Goal: Navigation & Orientation: Find specific page/section

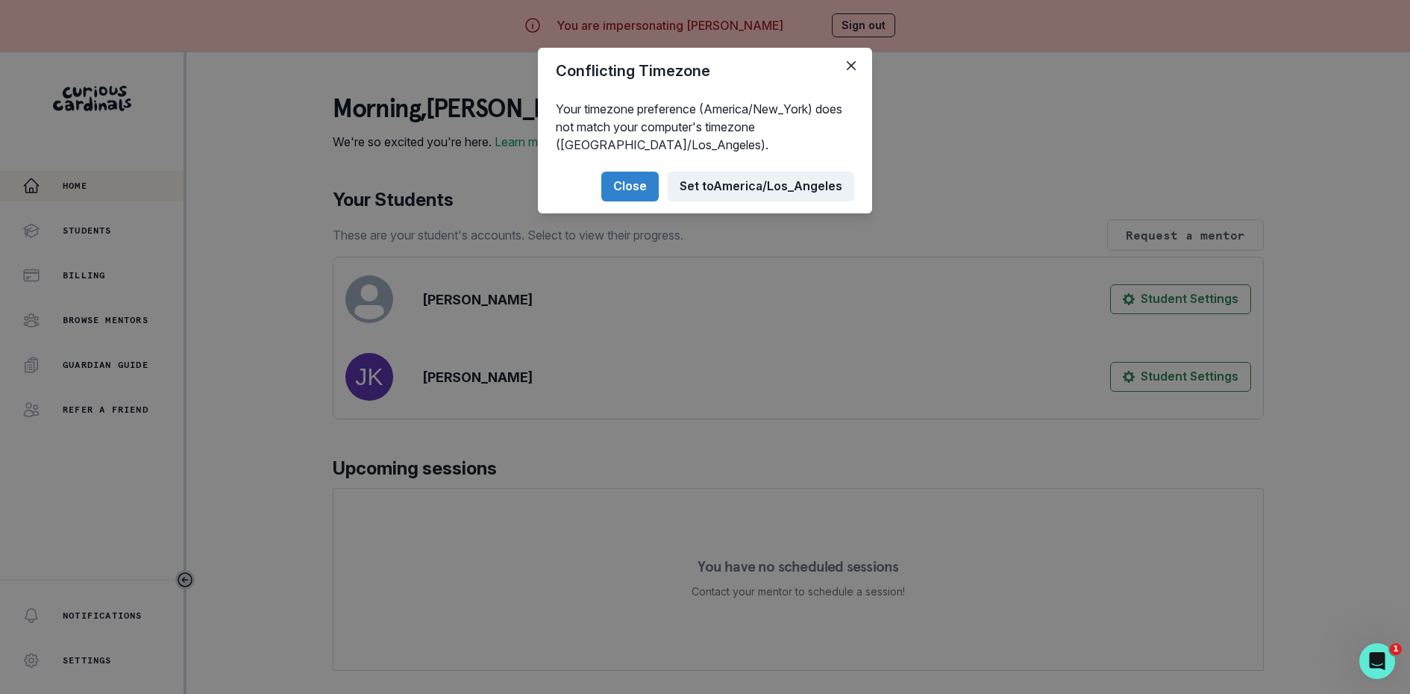
click at [756, 197] on button "Set to [GEOGRAPHIC_DATA]/Los_Angeles" at bounding box center [761, 187] width 187 height 30
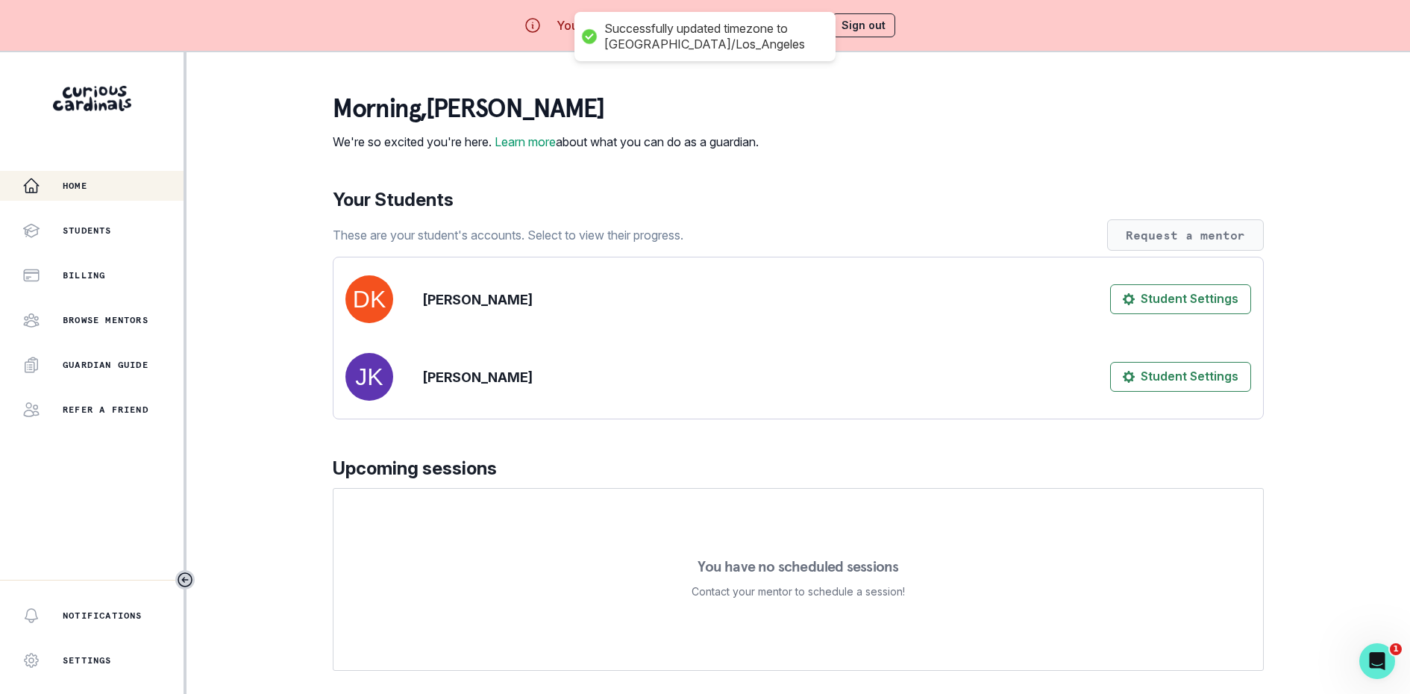
click at [1136, 245] on button "Request a mentor" at bounding box center [1185, 234] width 157 height 31
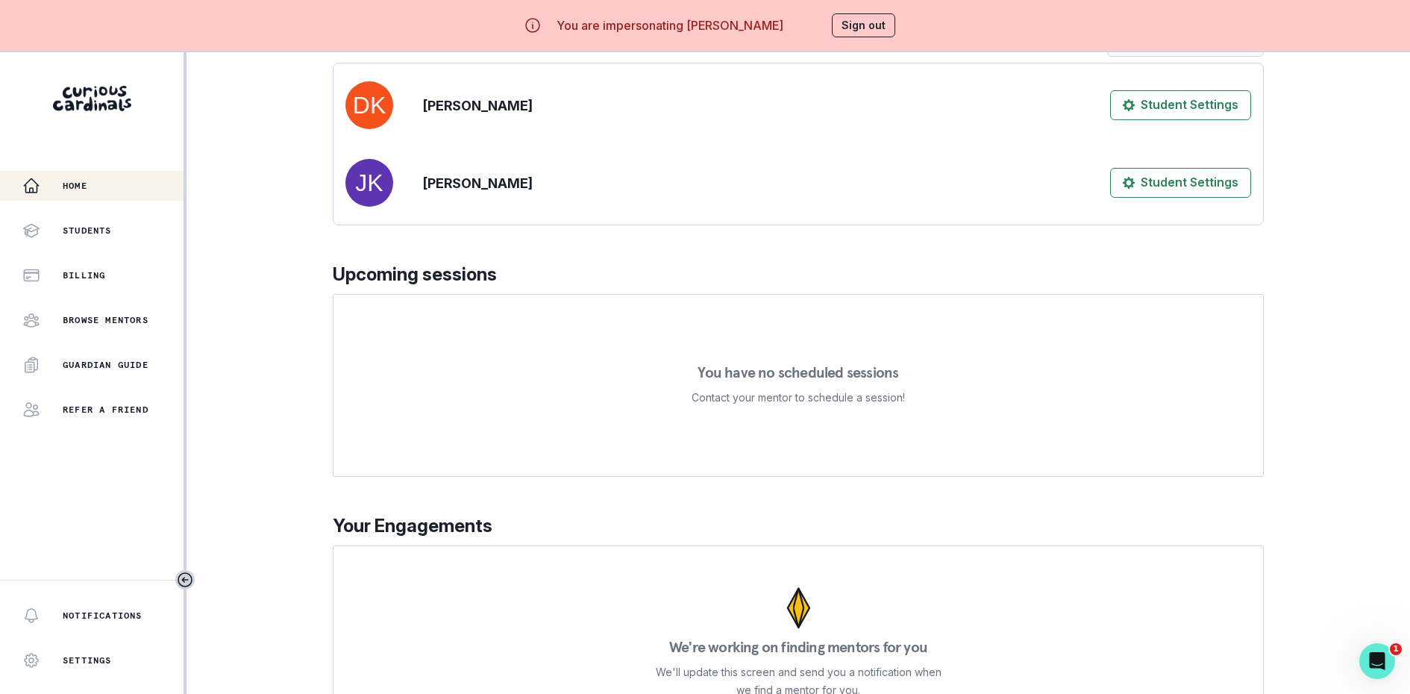
scroll to position [52, 0]
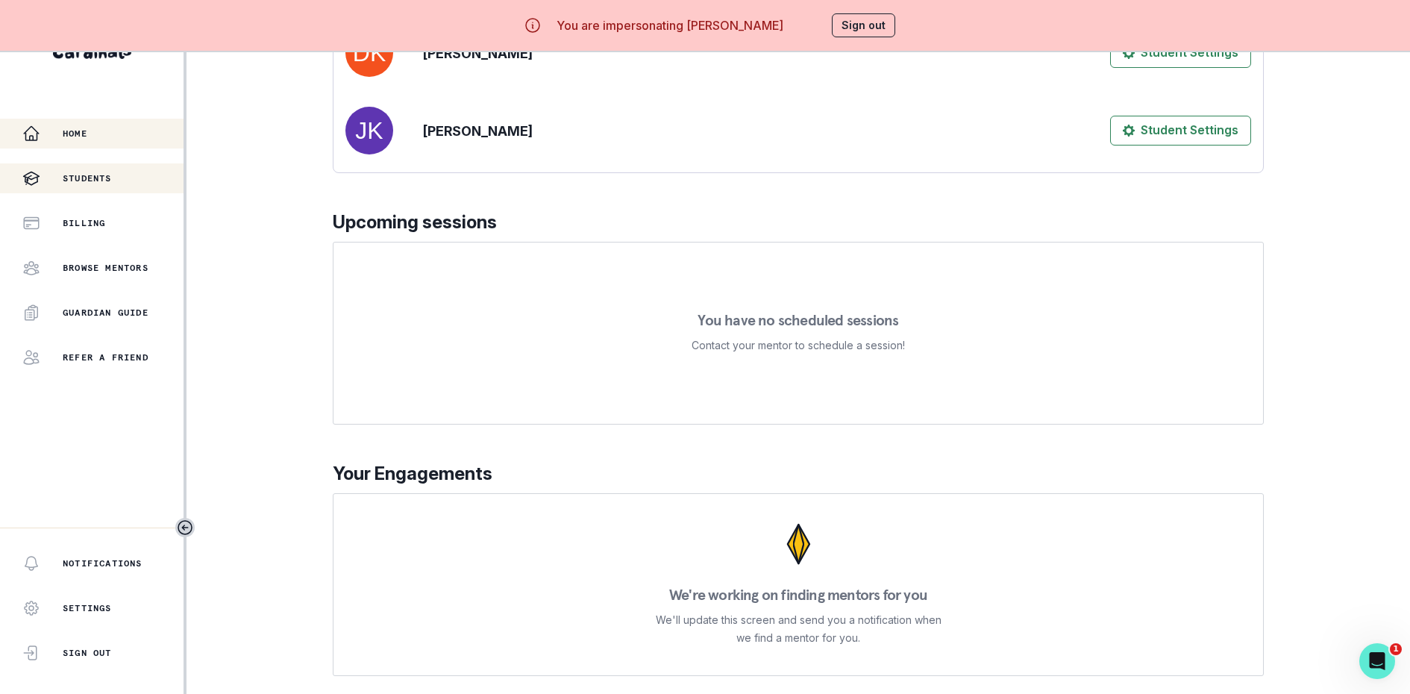
click at [140, 172] on div "Students" at bounding box center [102, 178] width 161 height 18
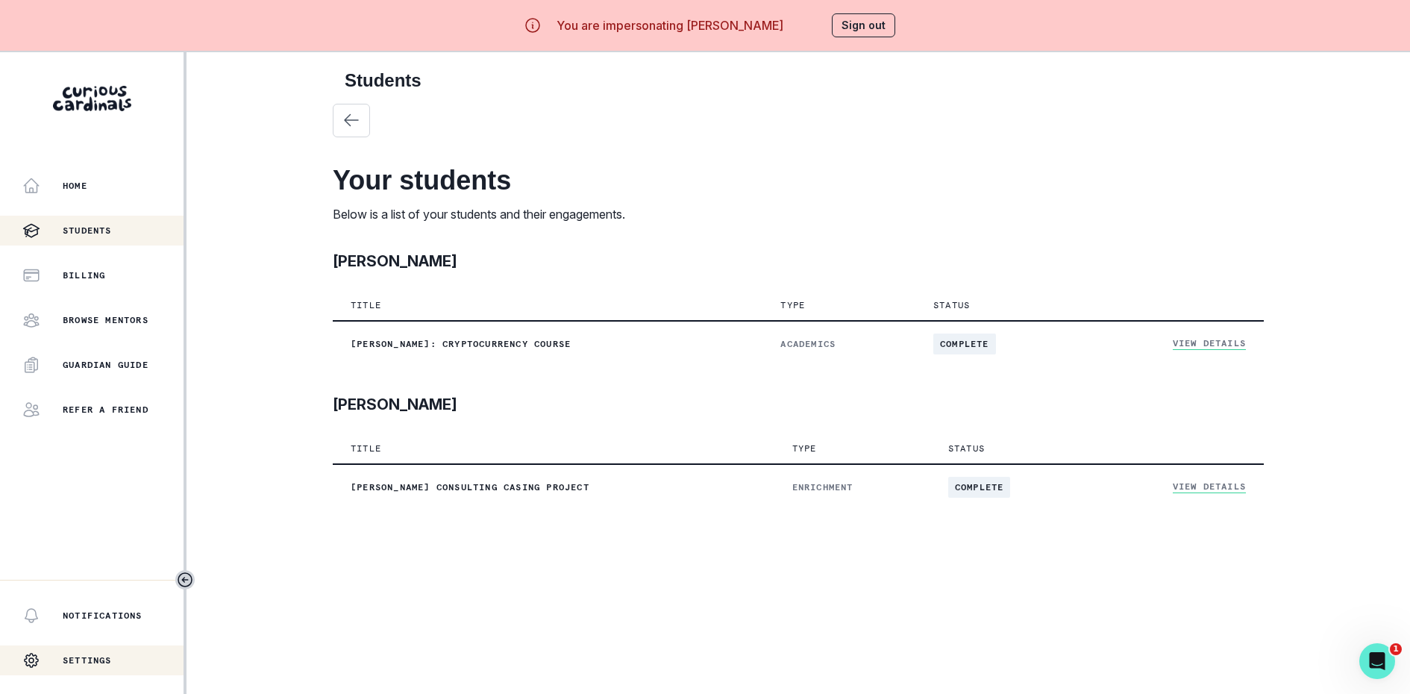
click at [122, 665] on div "Settings" at bounding box center [92, 660] width 184 height 30
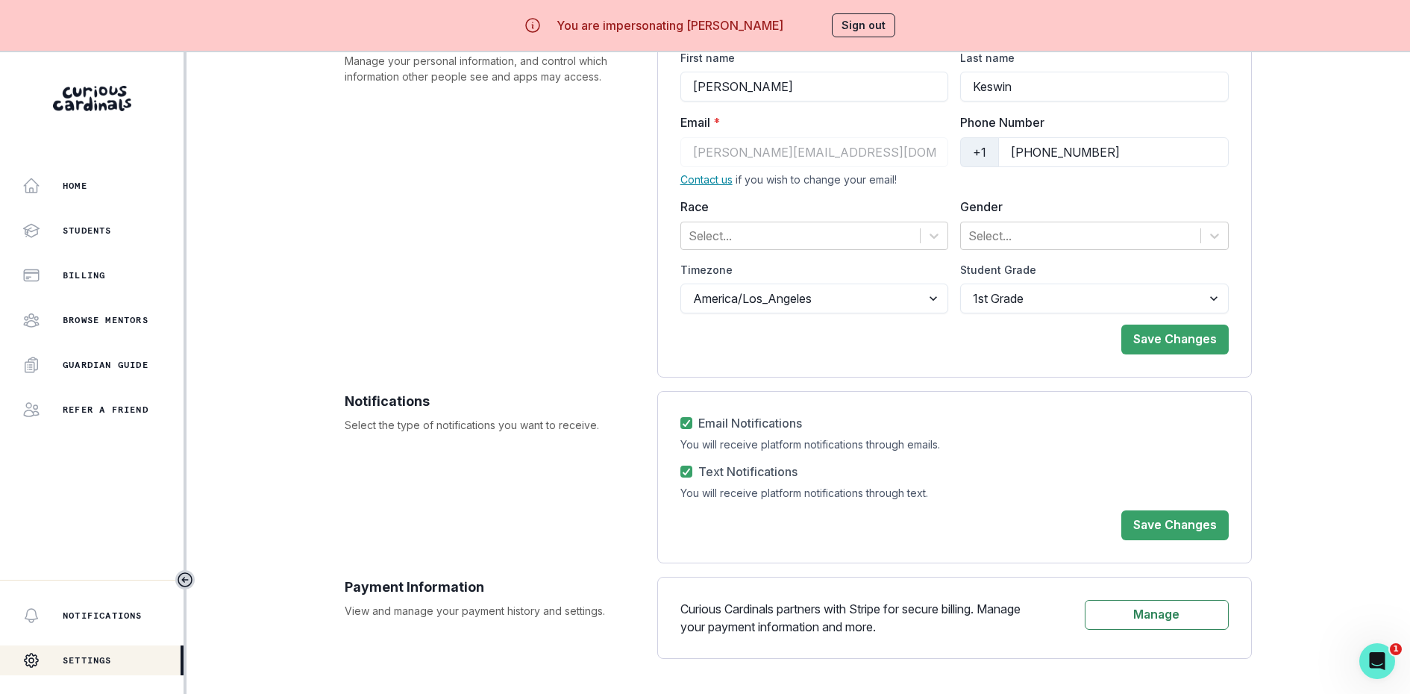
scroll to position [52, 0]
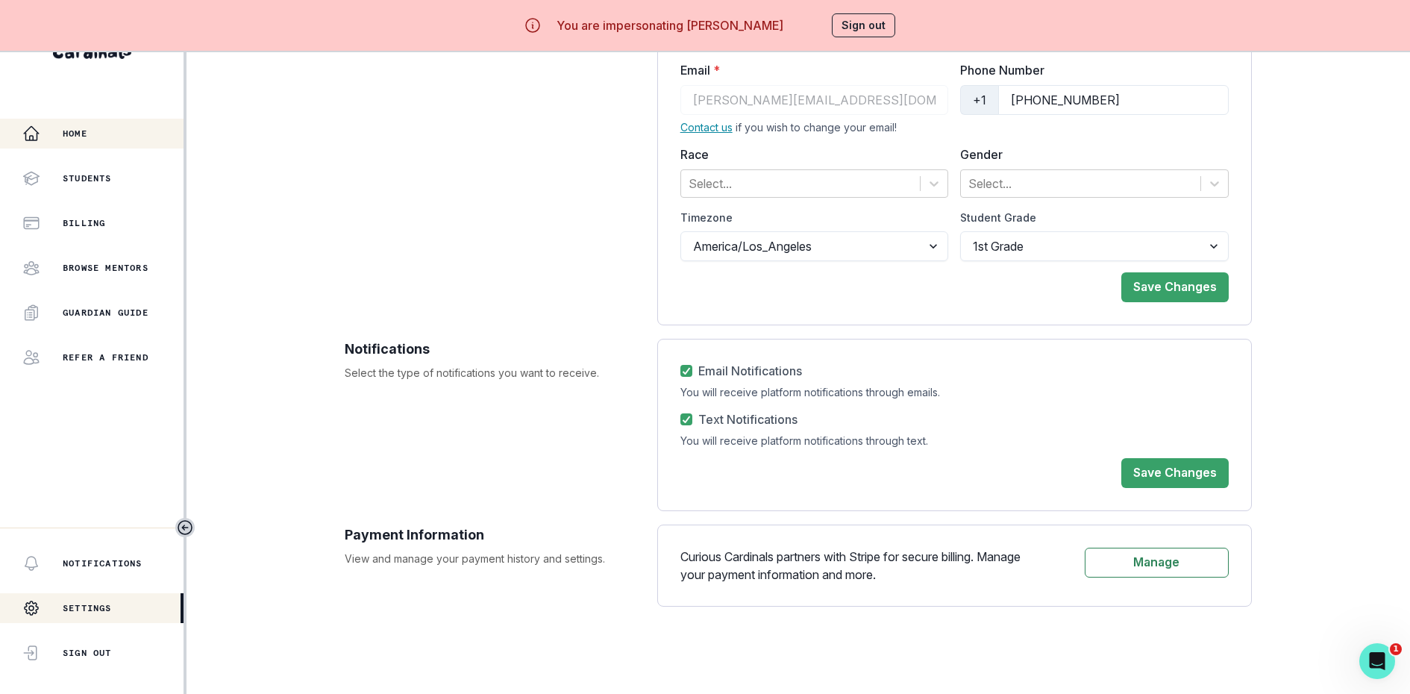
click at [114, 140] on div "Home" at bounding box center [102, 134] width 161 height 18
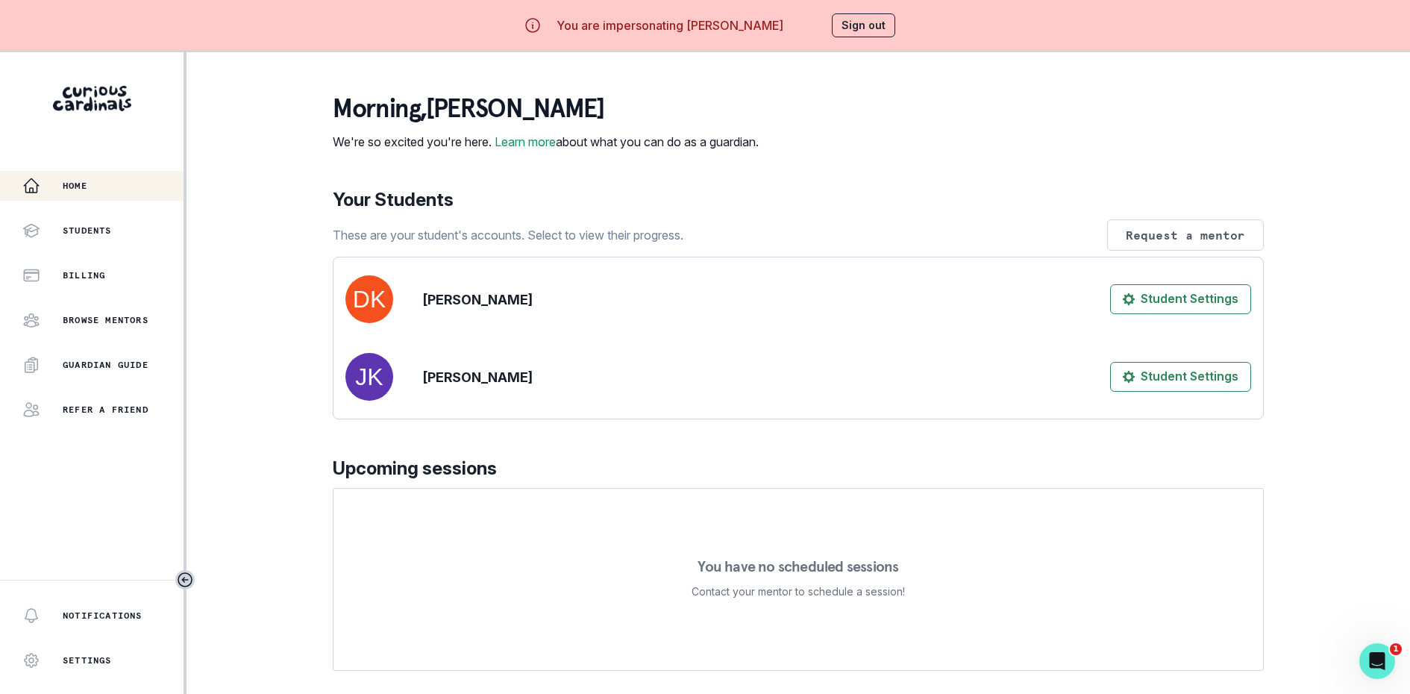
click at [576, 205] on p "Your Students" at bounding box center [798, 200] width 931 height 27
click at [854, 21] on button "Sign out" at bounding box center [863, 25] width 63 height 24
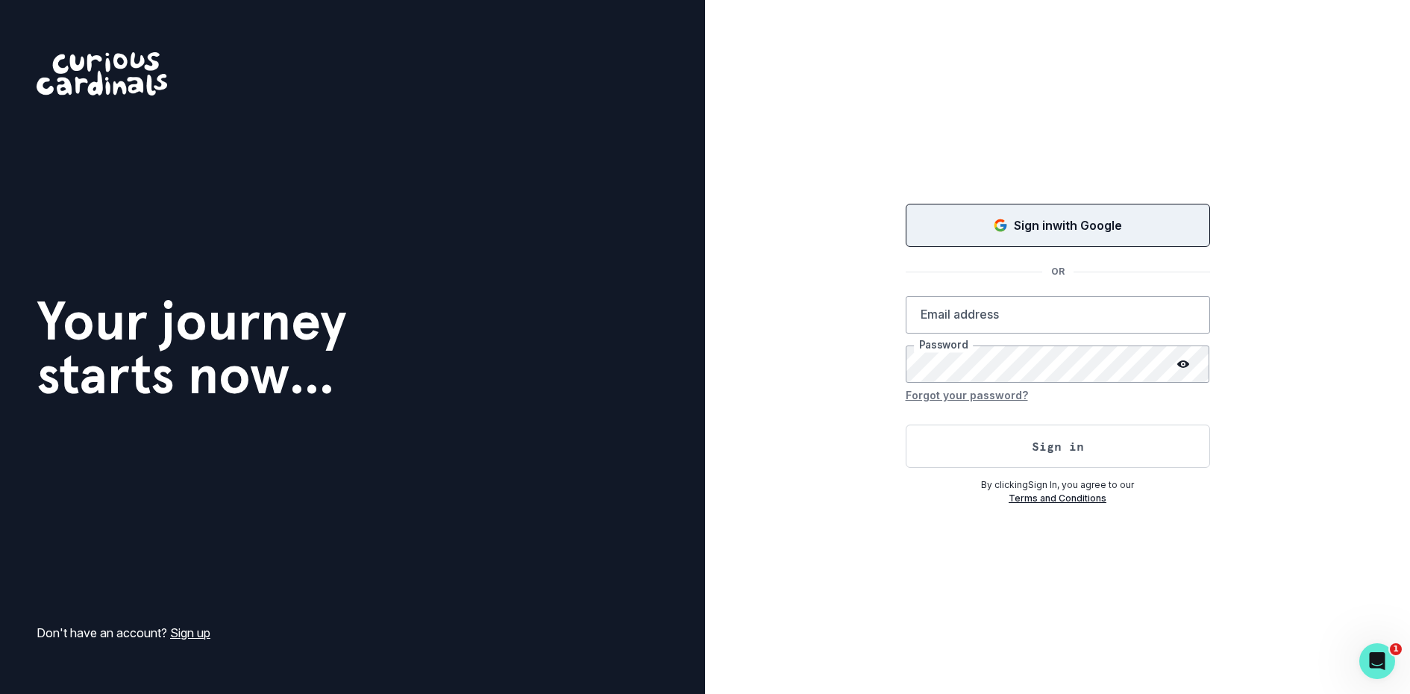
click at [977, 246] on button "Sign in with Google" at bounding box center [1058, 225] width 304 height 43
